Goal: Task Accomplishment & Management: Manage account settings

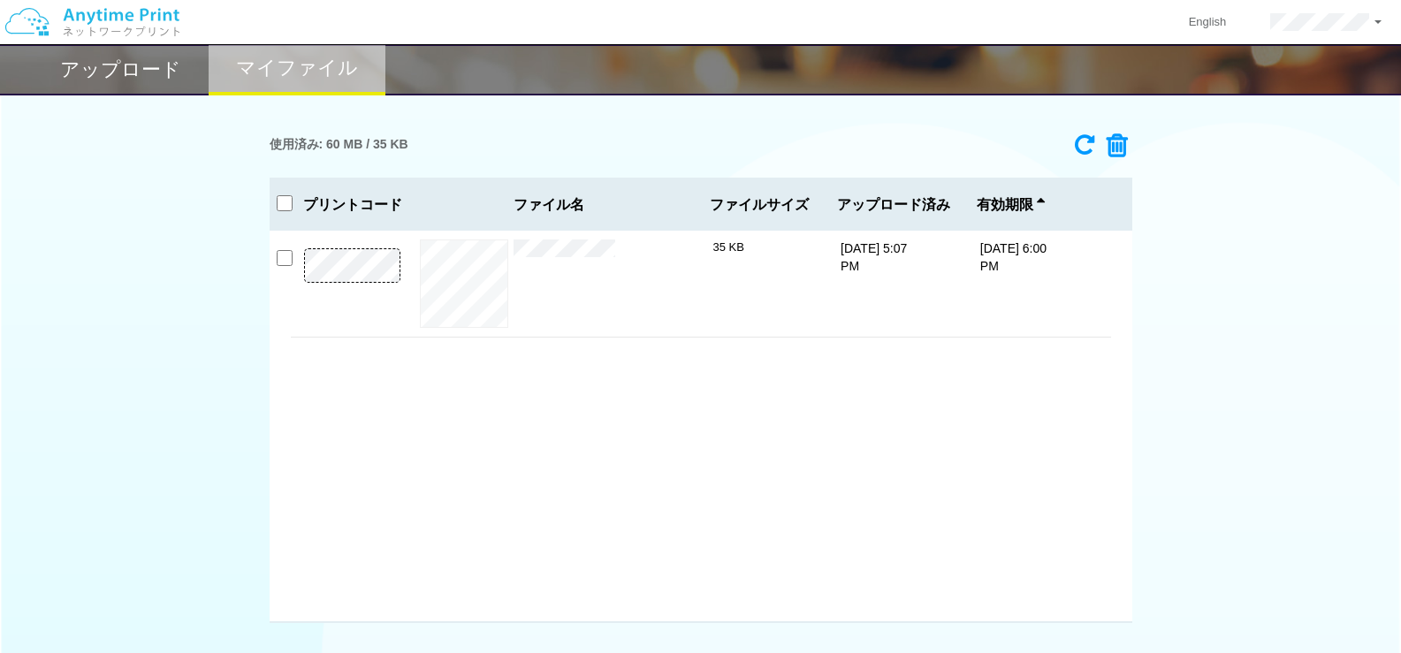
click at [1120, 149] on icon at bounding box center [1112, 146] width 34 height 27
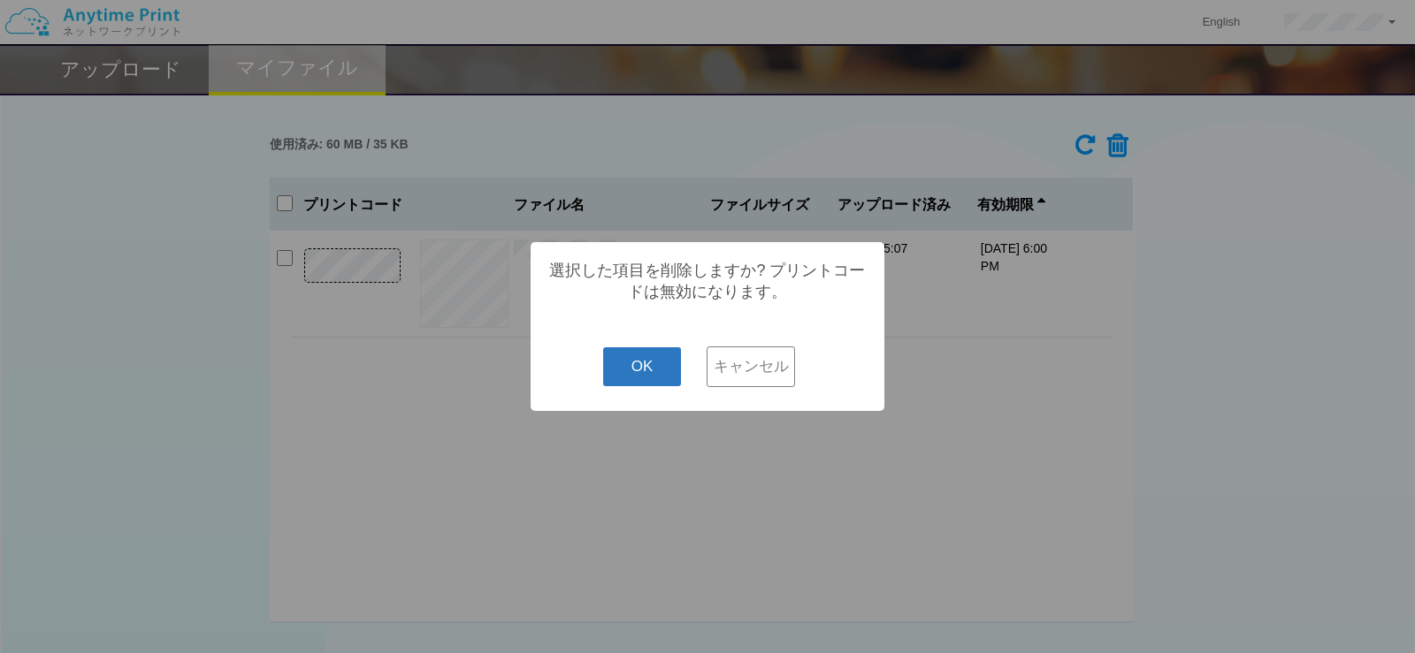
click at [631, 380] on button "OK" at bounding box center [642, 367] width 79 height 39
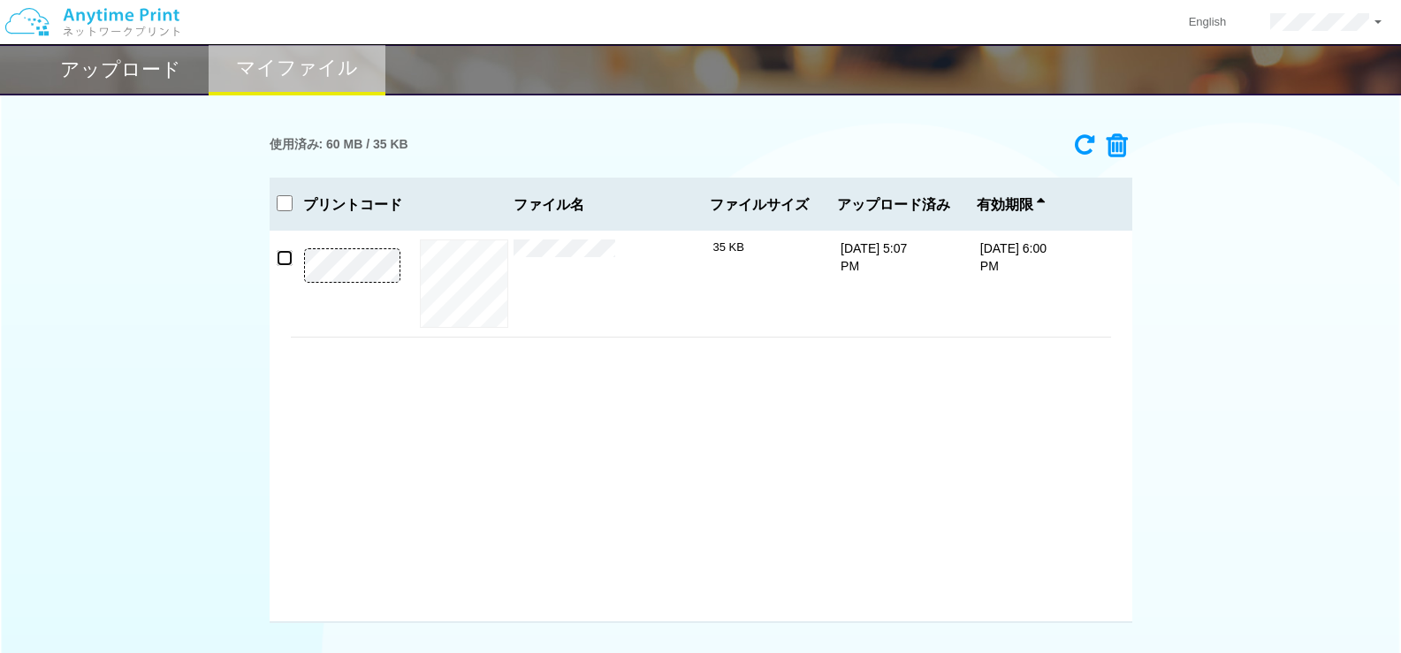
click at [286, 265] on input "checkbox" at bounding box center [285, 258] width 16 height 16
checkbox input "false"
click at [284, 201] on input "checkbox" at bounding box center [285, 203] width 16 height 16
checkbox input "true"
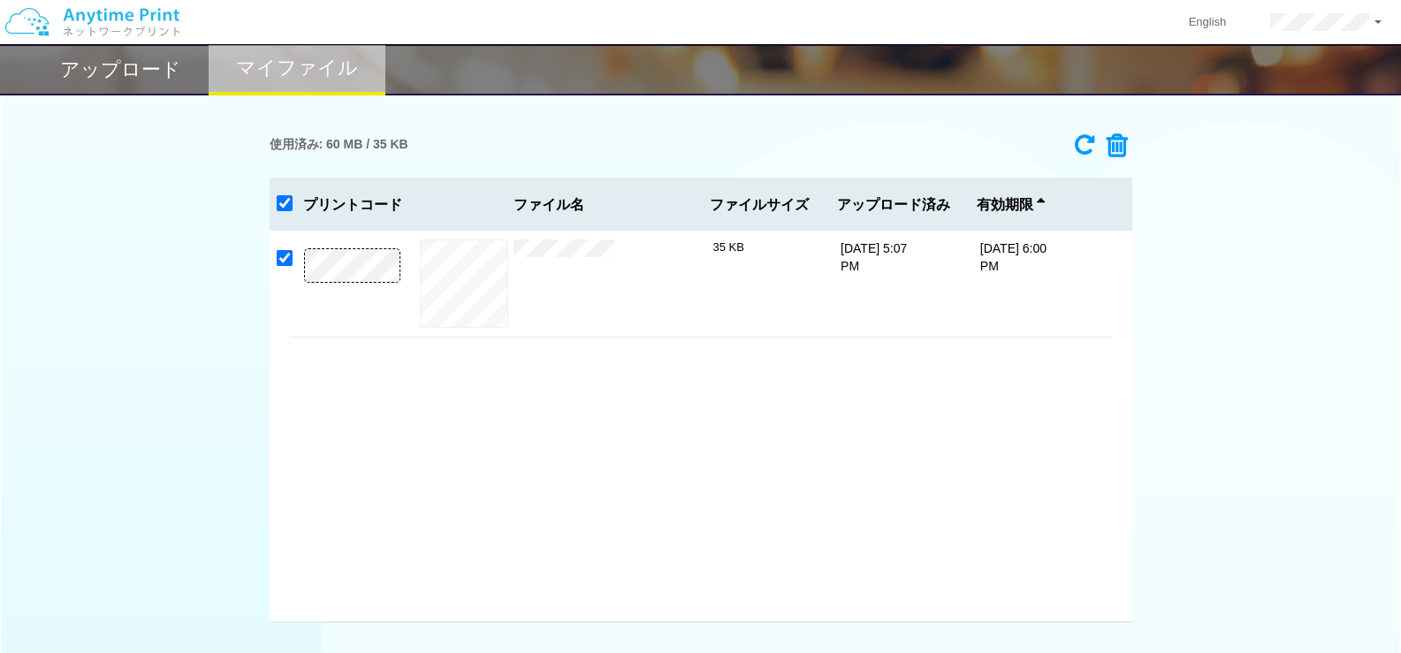
click at [1122, 146] on icon at bounding box center [1112, 146] width 34 height 27
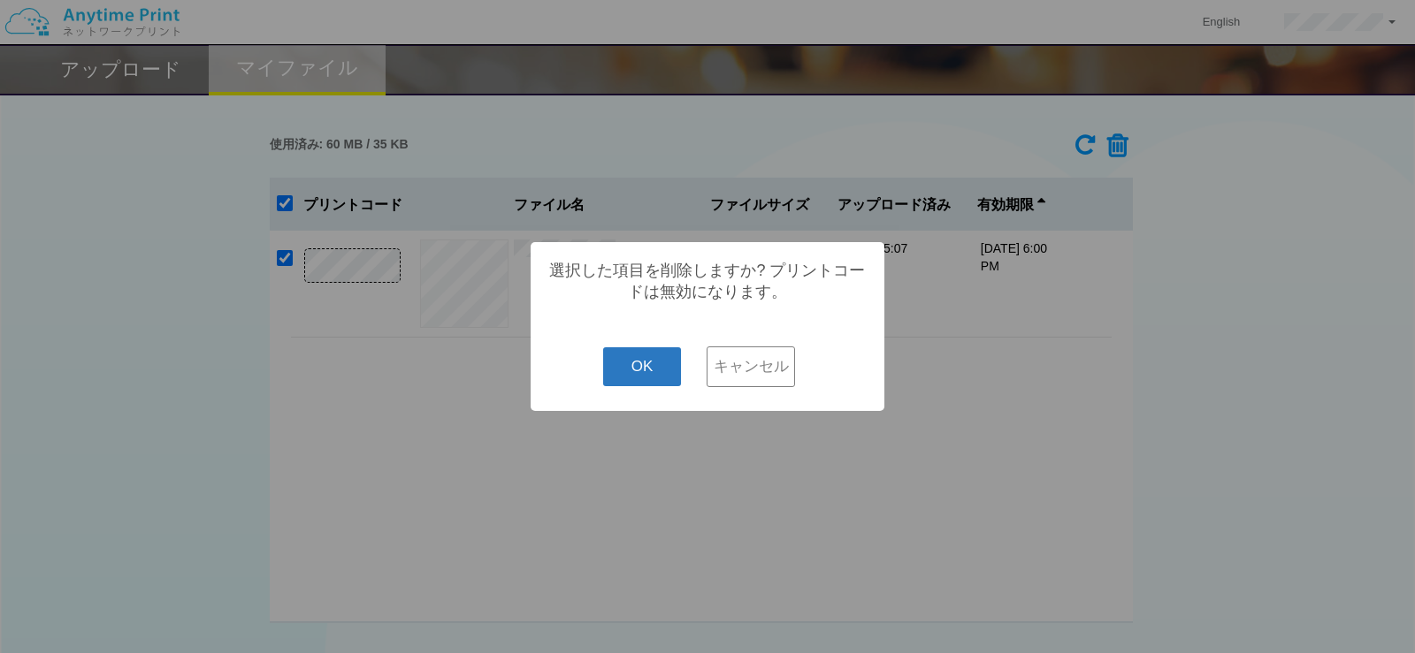
click at [641, 370] on button "OK" at bounding box center [642, 367] width 79 height 39
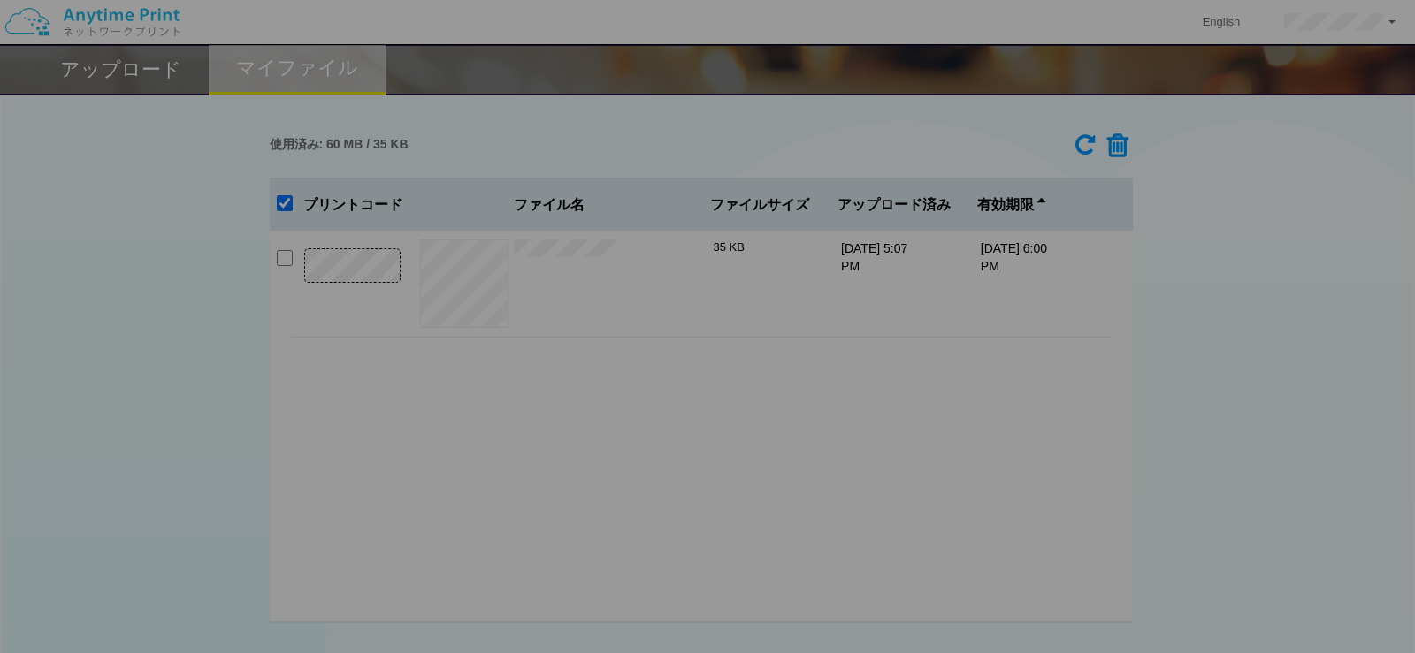
checkbox input "false"
